Goal: Navigation & Orientation: Understand site structure

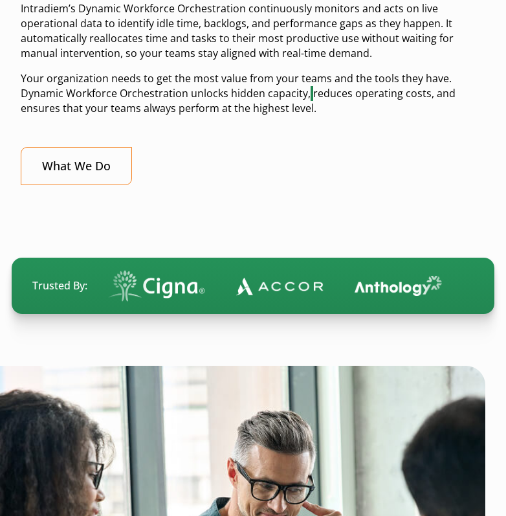
scroll to position [773, 0]
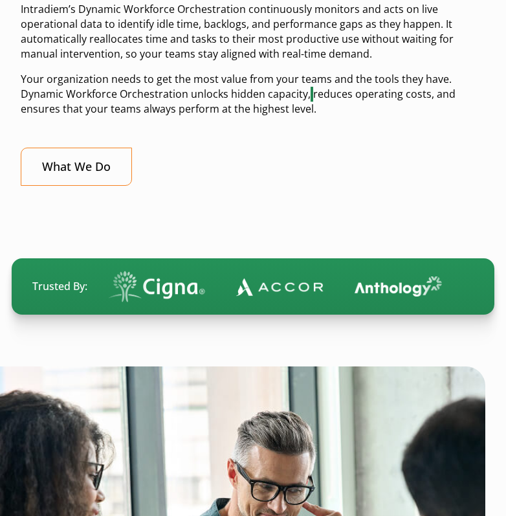
drag, startPoint x: 307, startPoint y: 30, endPoint x: 500, endPoint y: 43, distance: 194.0
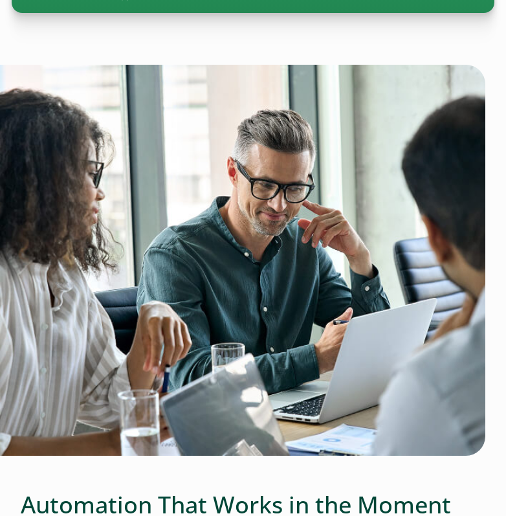
scroll to position [886, 0]
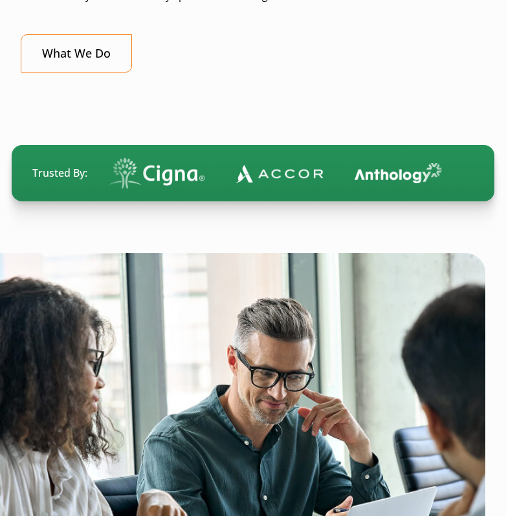
drag, startPoint x: 355, startPoint y: 151, endPoint x: 480, endPoint y: 167, distance: 126.5
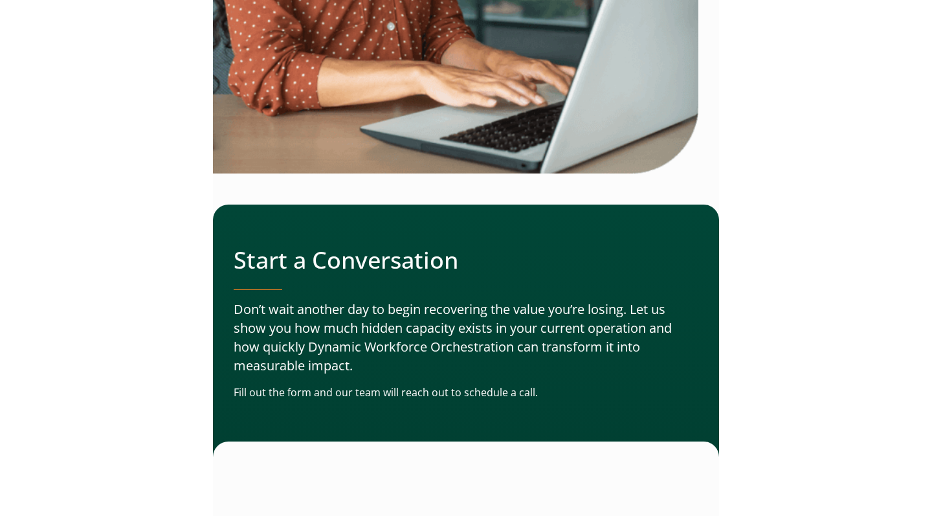
scroll to position [4005, 0]
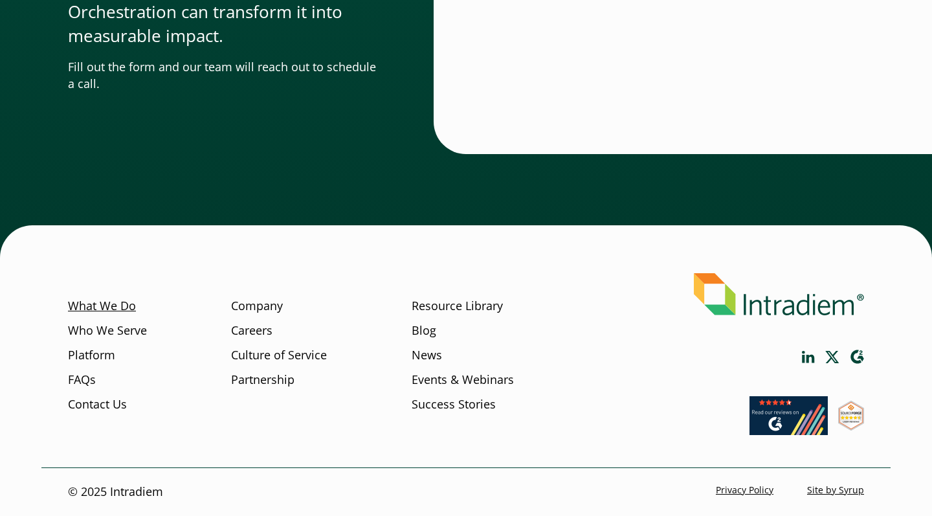
click at [107, 308] on link "What We Do" at bounding box center [102, 306] width 68 height 17
click at [107, 331] on link "Who We Serve" at bounding box center [107, 330] width 79 height 17
click at [94, 362] on link "Platform" at bounding box center [91, 355] width 47 height 17
click at [87, 386] on link "FAQs" at bounding box center [82, 380] width 28 height 17
click at [90, 411] on link "Contact Us" at bounding box center [97, 404] width 59 height 17
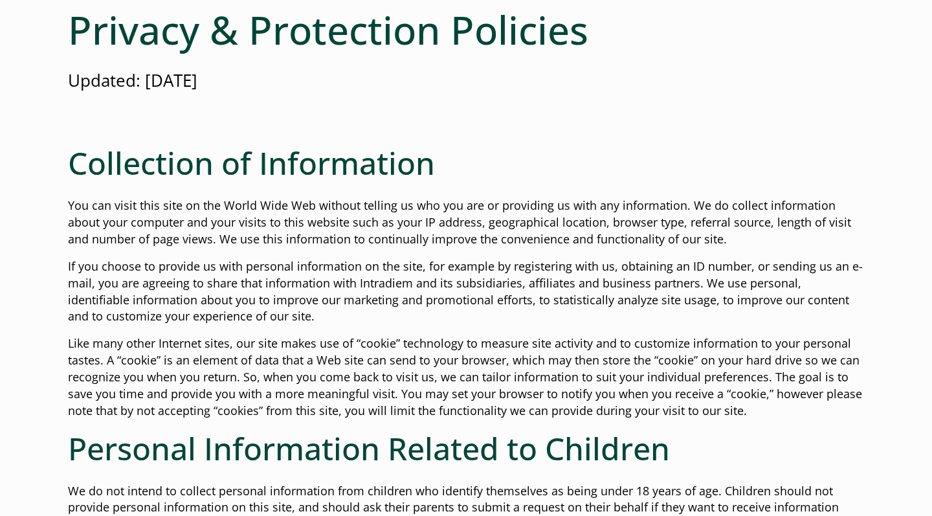
scroll to position [35, 0]
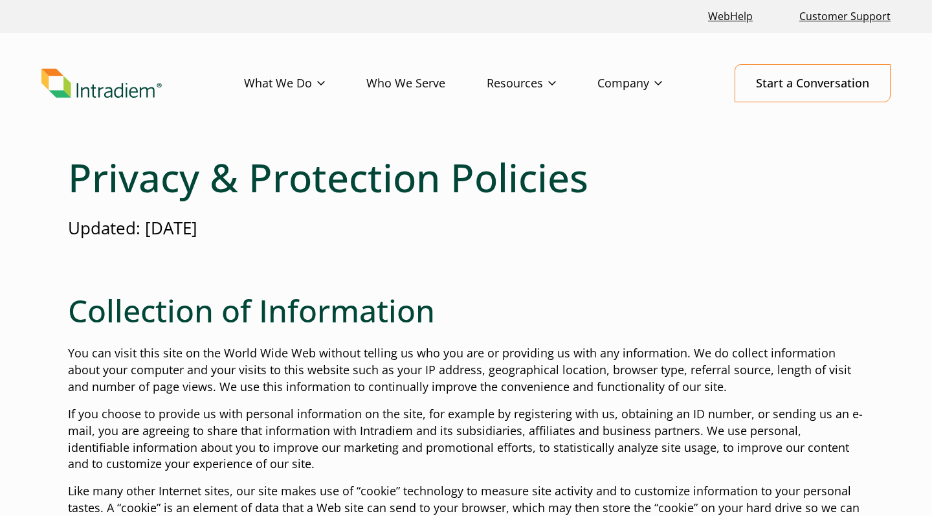
click at [668, 273] on div at bounding box center [466, 271] width 796 height 41
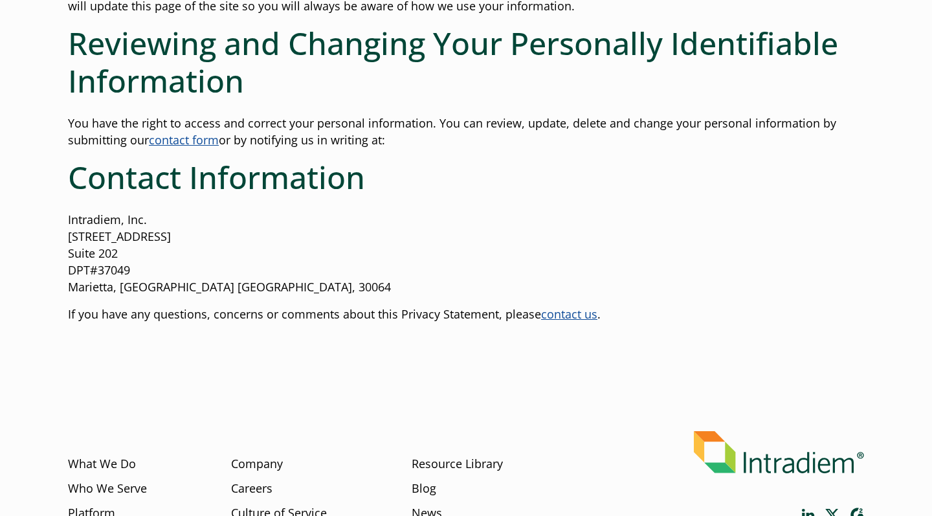
scroll to position [1174, 0]
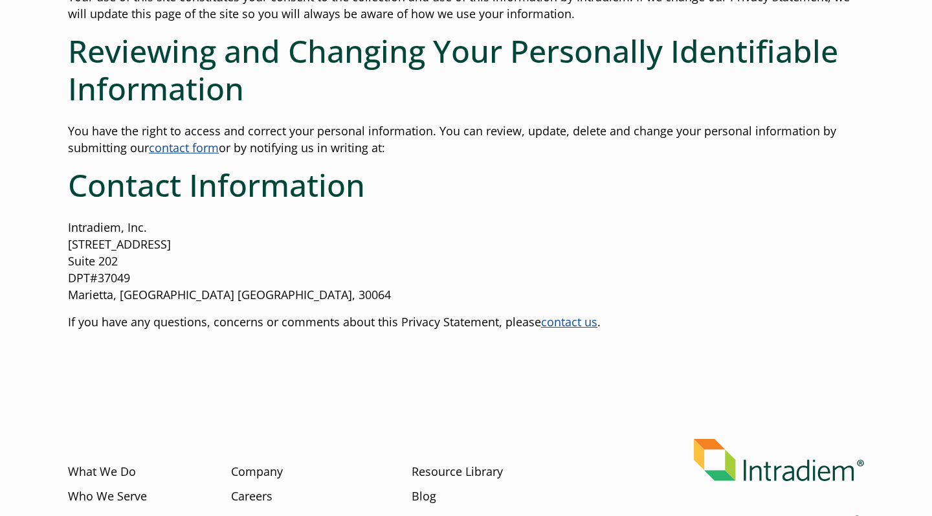
click at [668, 269] on p "Intradiem, Inc. 500 Dallas Highway Suite 202 DPT#37049 Marietta, GA US, 30064" at bounding box center [466, 261] width 796 height 84
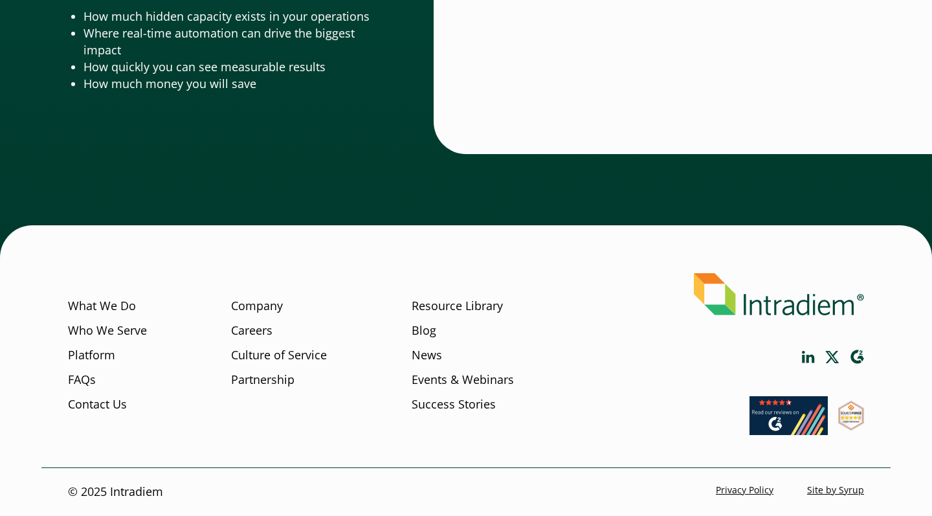
scroll to position [4343, 0]
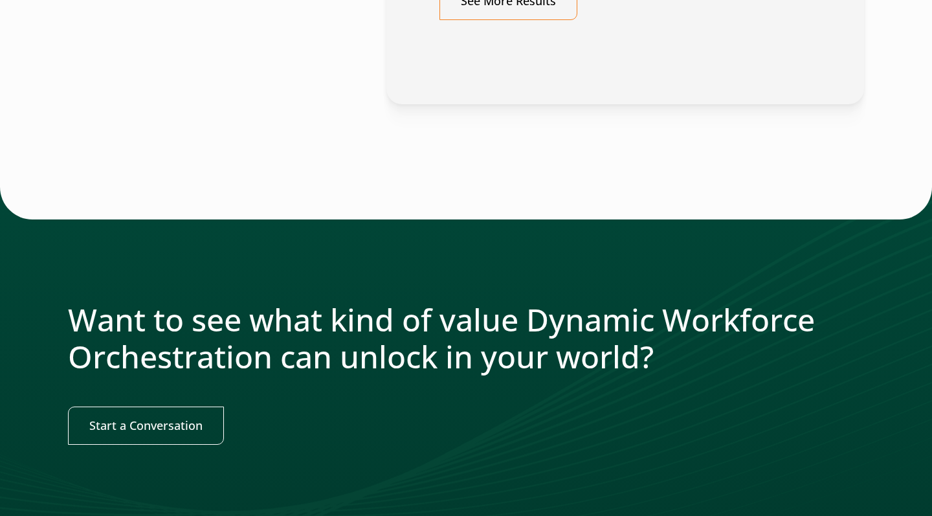
scroll to position [1596, 0]
